Goal: Book appointment/travel/reservation

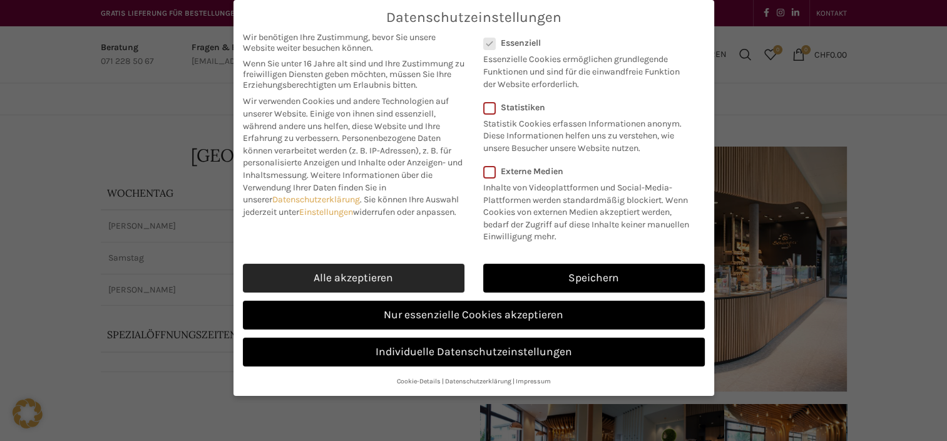
click at [463, 275] on link "Alle akzeptieren" at bounding box center [354, 277] width 222 height 29
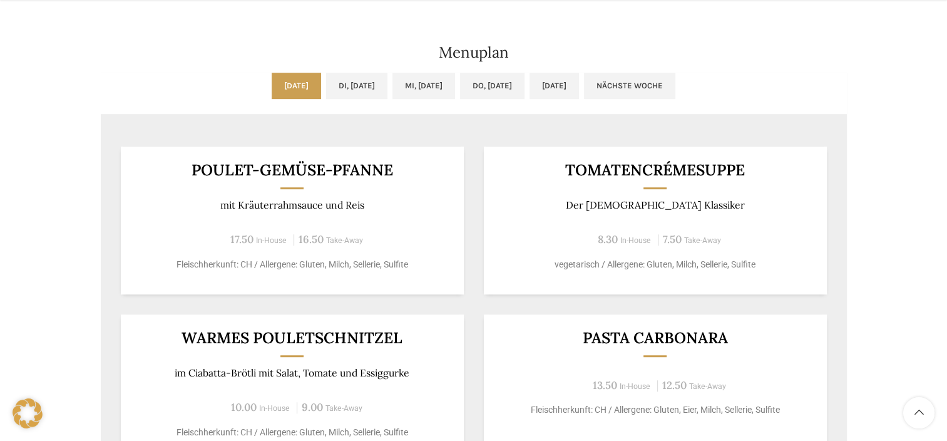
scroll to position [717, 0]
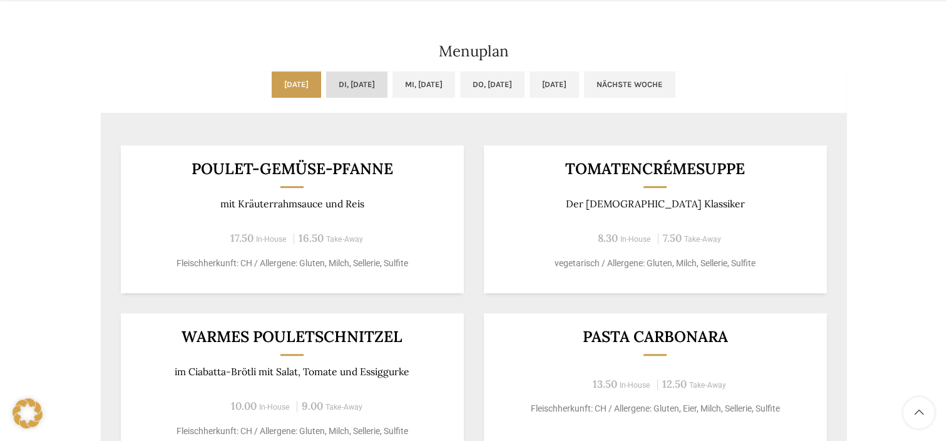
click at [353, 88] on link "Di, [DATE]" at bounding box center [356, 84] width 61 height 26
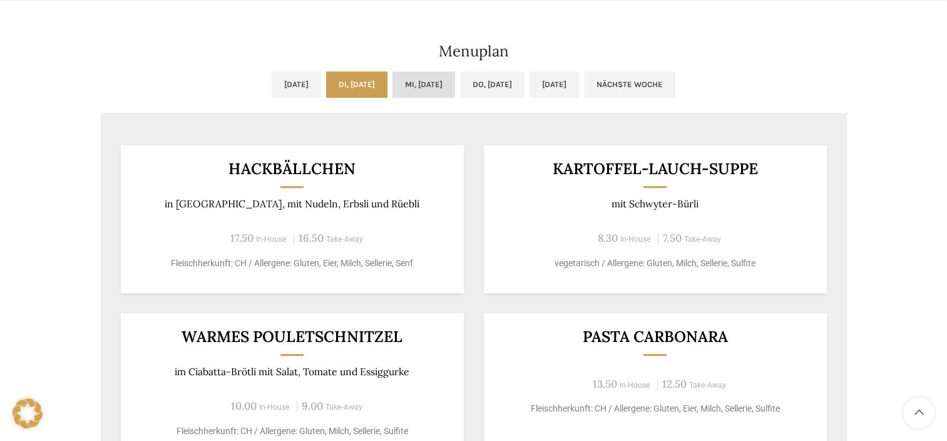
click at [417, 92] on link "Mi, [DATE]" at bounding box center [423, 84] width 63 height 26
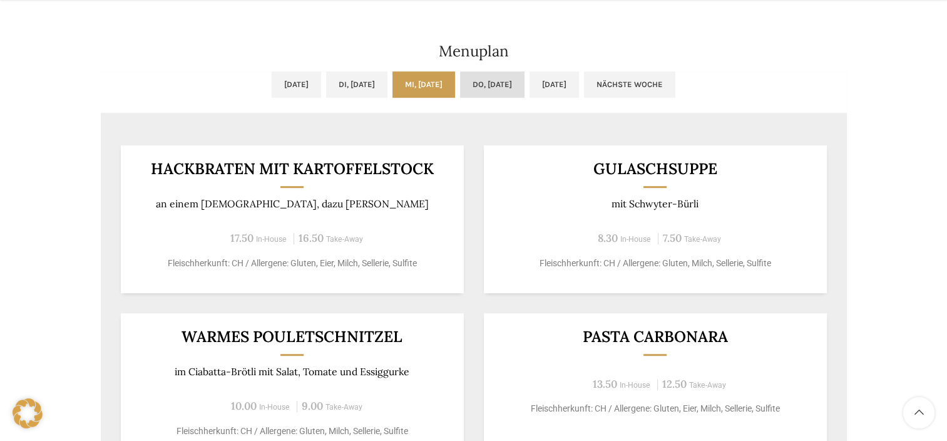
click at [492, 95] on link "Do, [DATE]" at bounding box center [492, 84] width 64 height 26
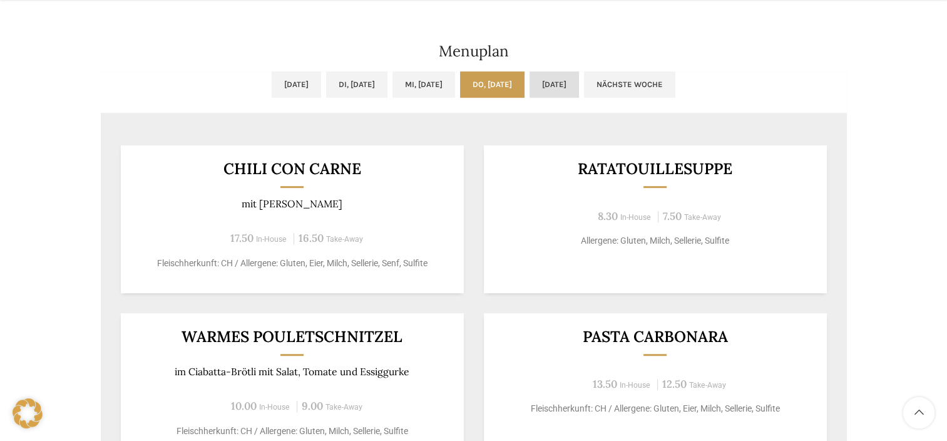
click at [567, 91] on link "[DATE]" at bounding box center [553, 84] width 49 height 26
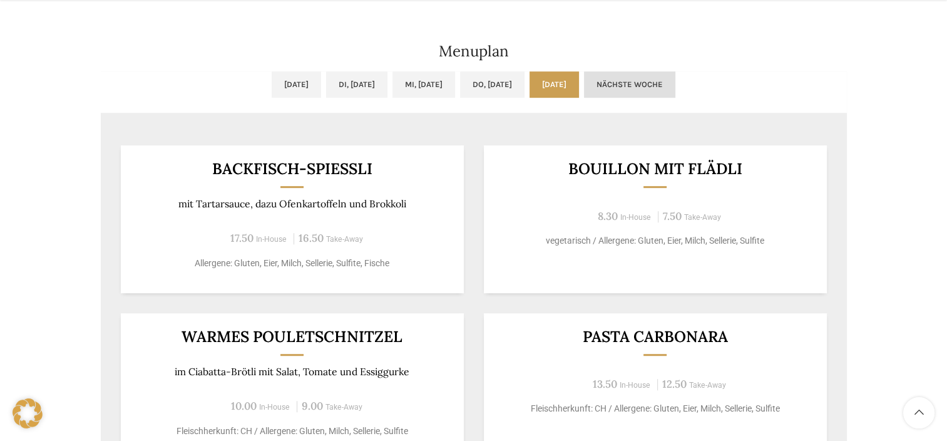
click at [650, 95] on link "Nächste Woche" at bounding box center [629, 84] width 91 height 26
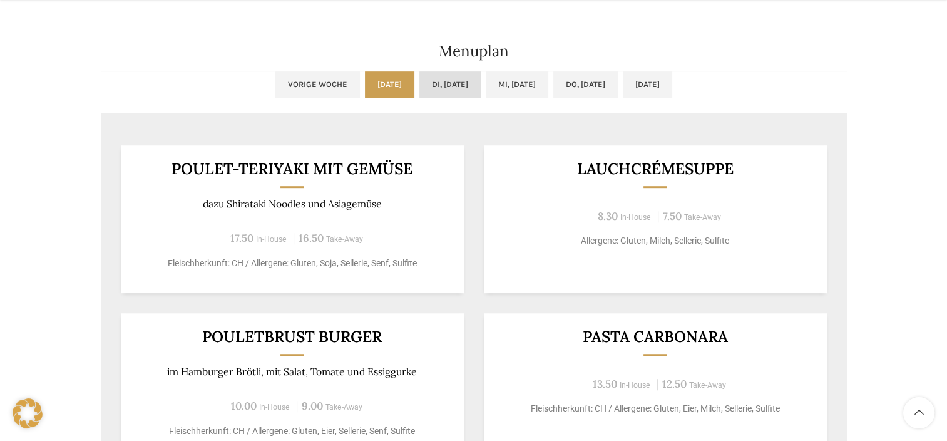
click at [450, 89] on link "Di, [DATE]" at bounding box center [449, 84] width 61 height 26
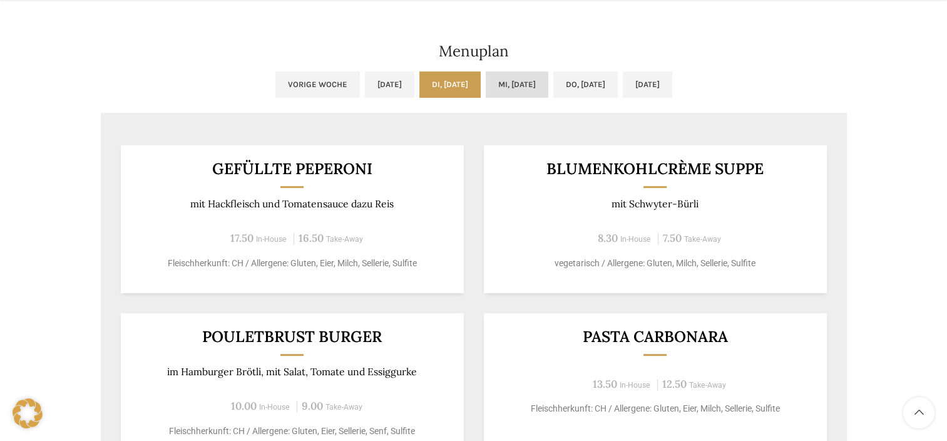
click at [514, 85] on link "Mi, [DATE]" at bounding box center [517, 84] width 63 height 26
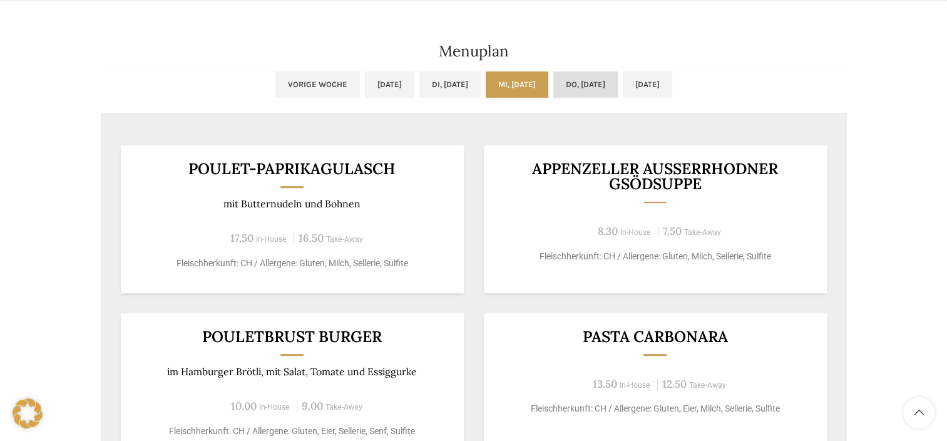
click at [582, 84] on link "Do, [DATE]" at bounding box center [585, 84] width 64 height 26
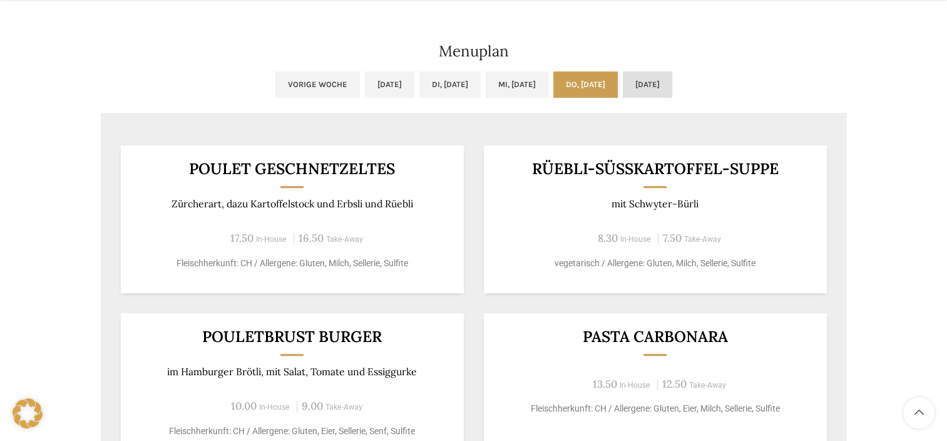
click at [648, 90] on link "[DATE]" at bounding box center [647, 84] width 49 height 26
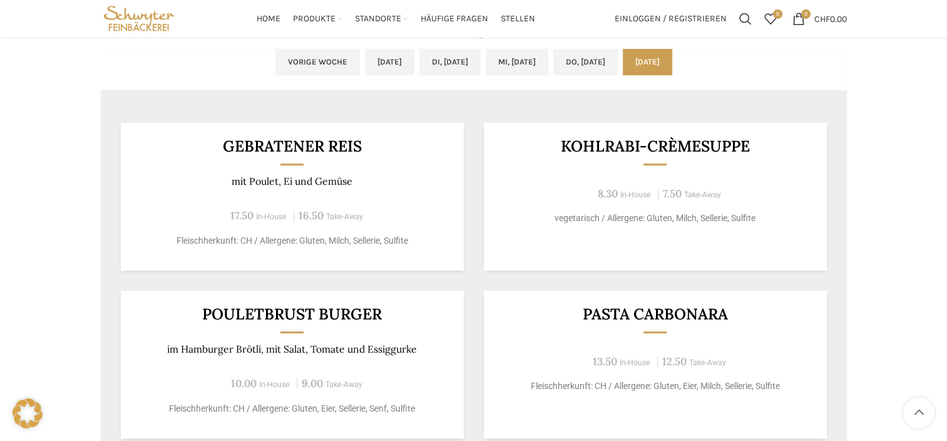
scroll to position [733, 0]
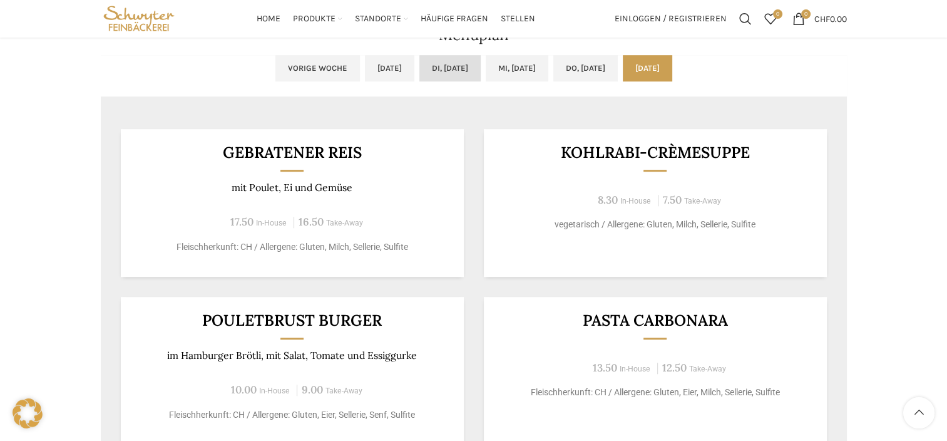
click at [437, 70] on link "Di, [DATE]" at bounding box center [449, 68] width 61 height 26
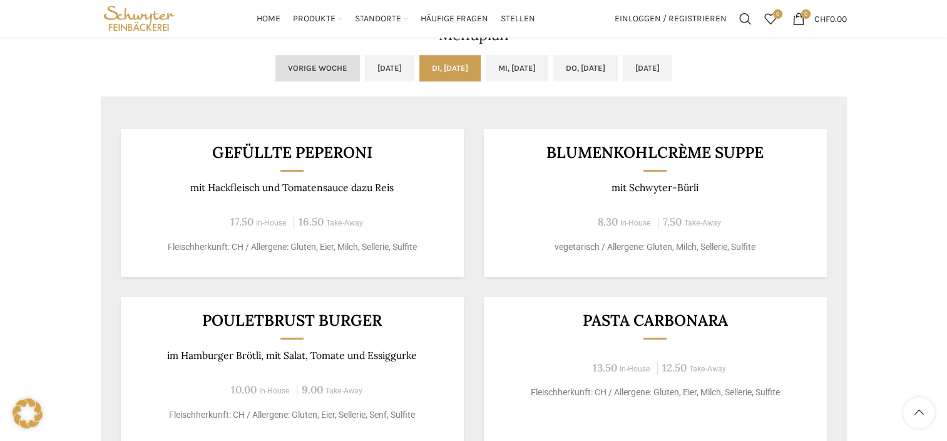
click at [276, 72] on link "Vorige Woche" at bounding box center [317, 68] width 84 height 26
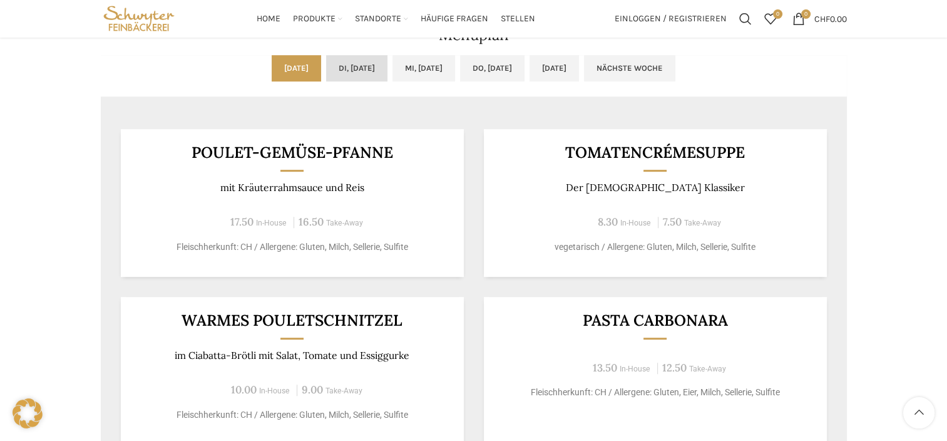
click at [362, 60] on link "Di, [DATE]" at bounding box center [356, 68] width 61 height 26
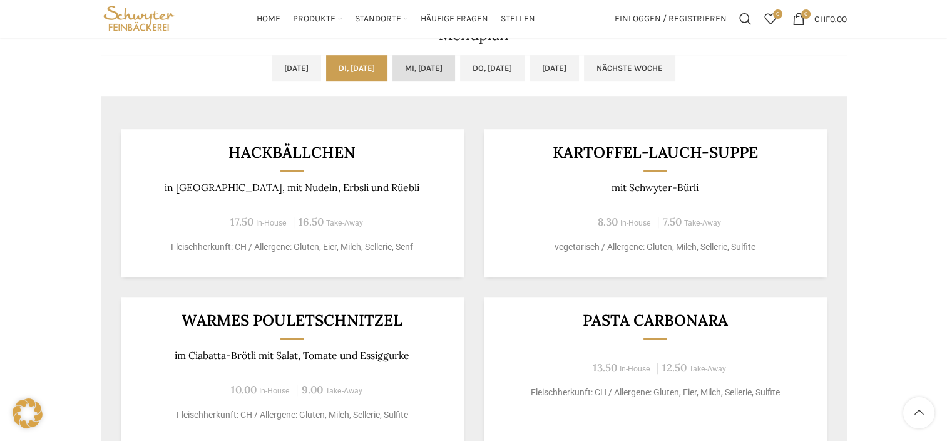
click at [431, 71] on link "Mi, [DATE]" at bounding box center [423, 68] width 63 height 26
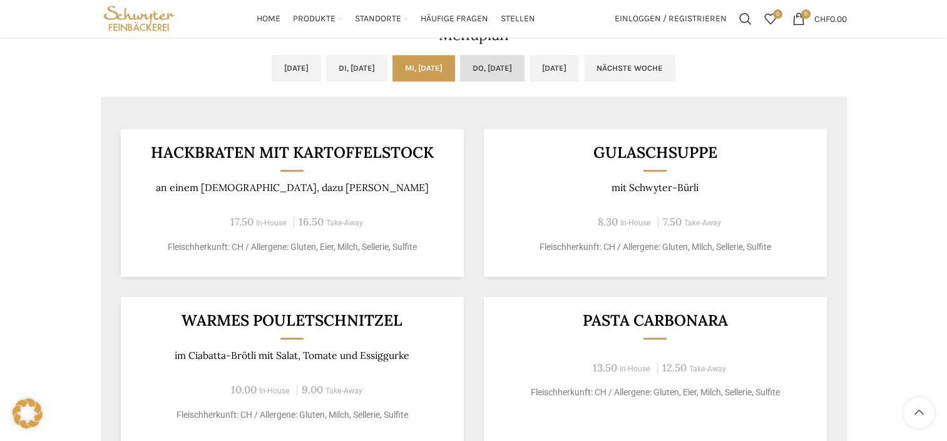
click at [505, 74] on link "Do, [DATE]" at bounding box center [492, 68] width 64 height 26
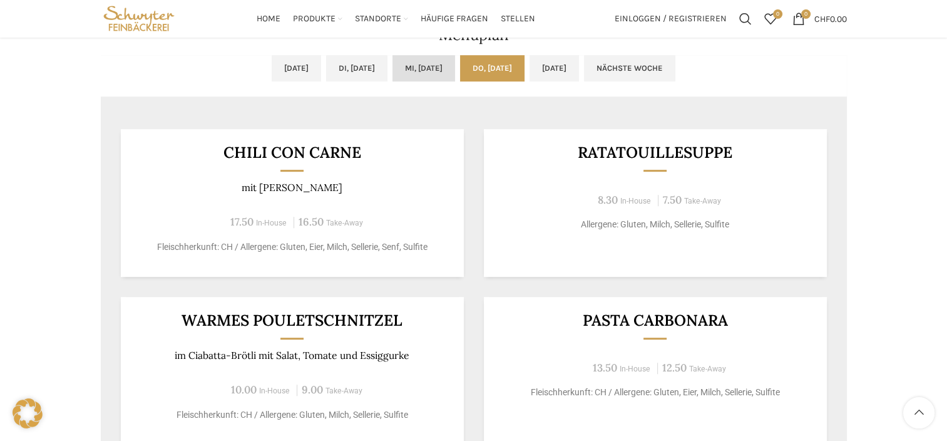
click at [432, 73] on link "Mi, [DATE]" at bounding box center [423, 68] width 63 height 26
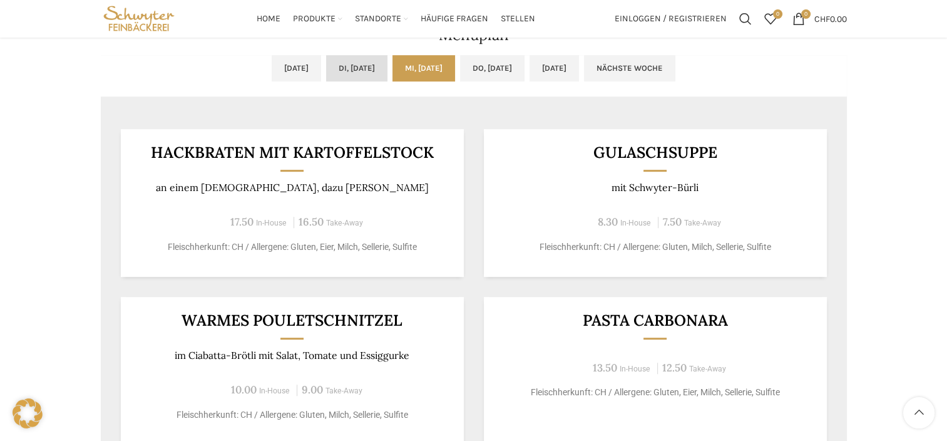
click at [326, 66] on link "Di, [DATE]" at bounding box center [356, 68] width 61 height 26
